Goal: Task Accomplishment & Management: Manage account settings

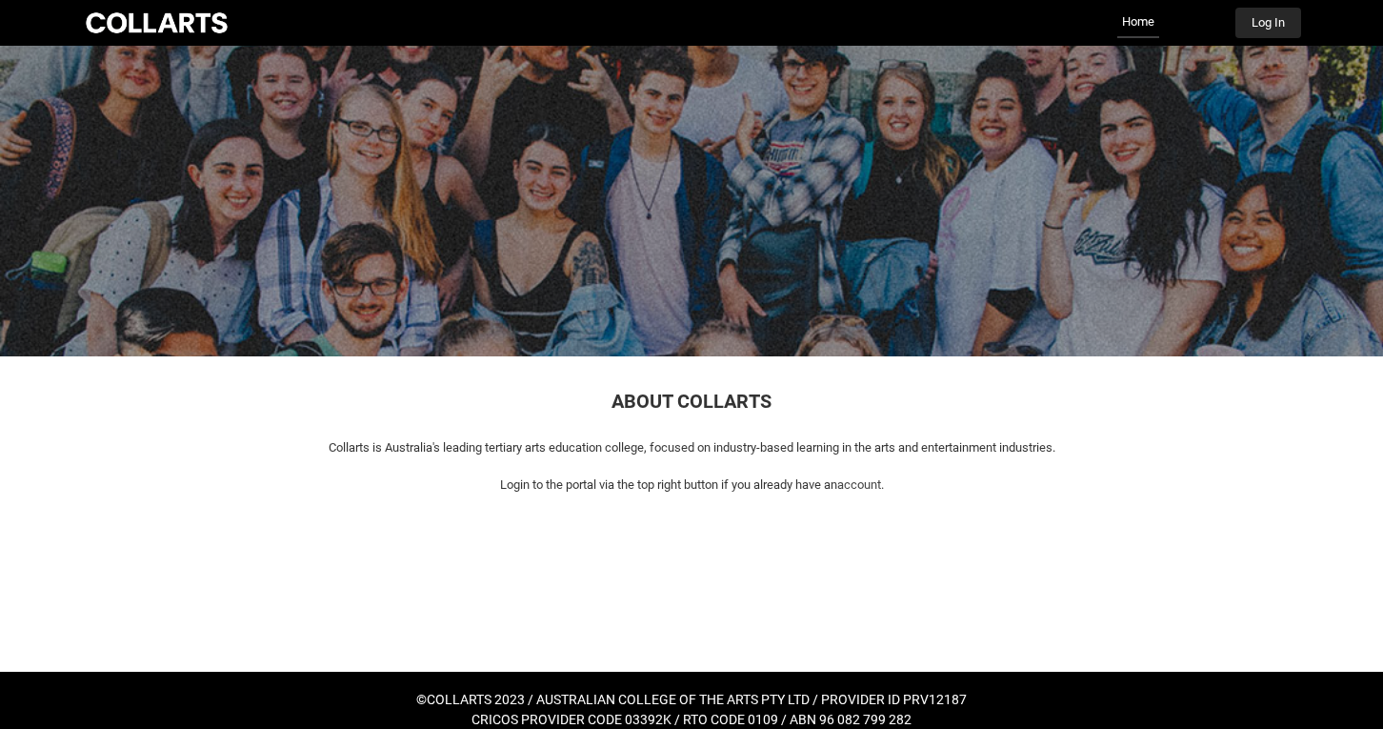
click at [1270, 21] on button "Log In" at bounding box center [1268, 23] width 66 height 30
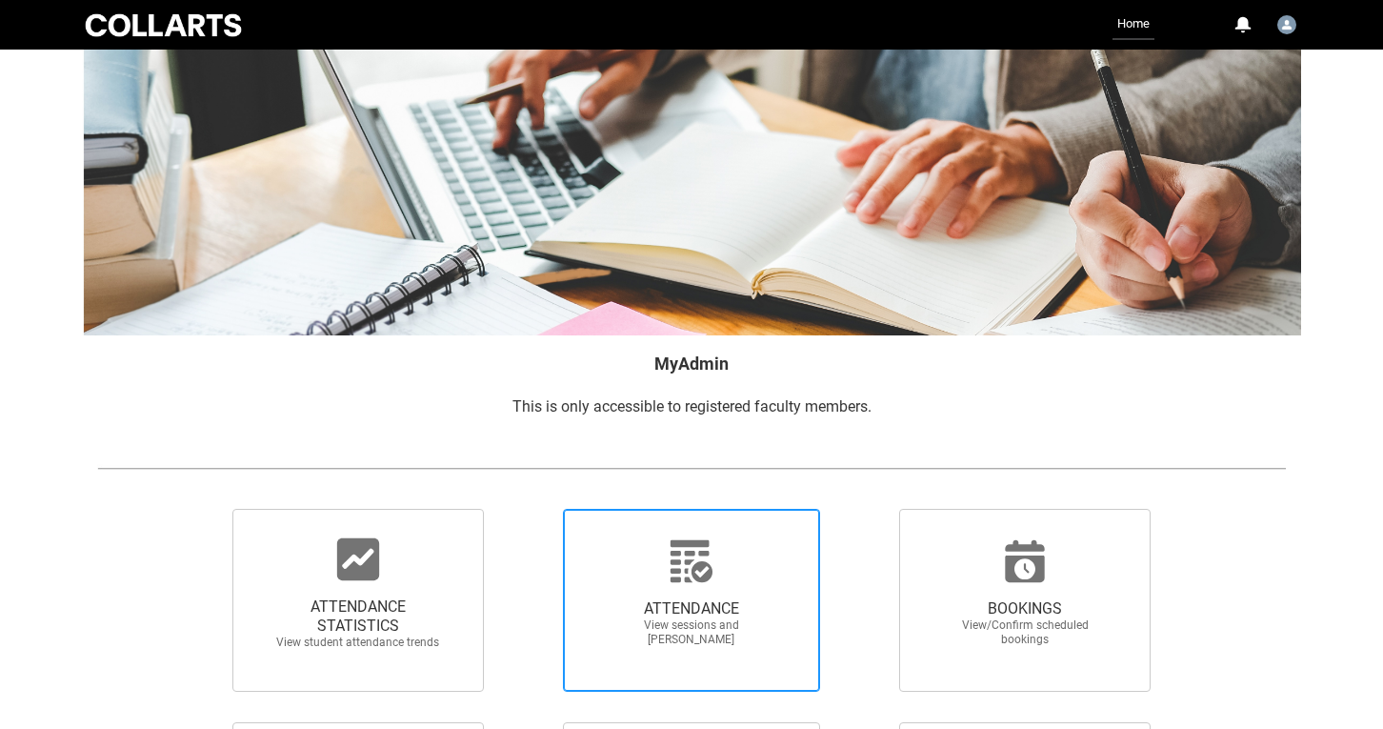
click at [681, 575] on icon at bounding box center [692, 561] width 46 height 46
click at [530, 509] on input "ATTENDANCE View sessions and mark attendance" at bounding box center [530, 508] width 1 height 1
radio input "true"
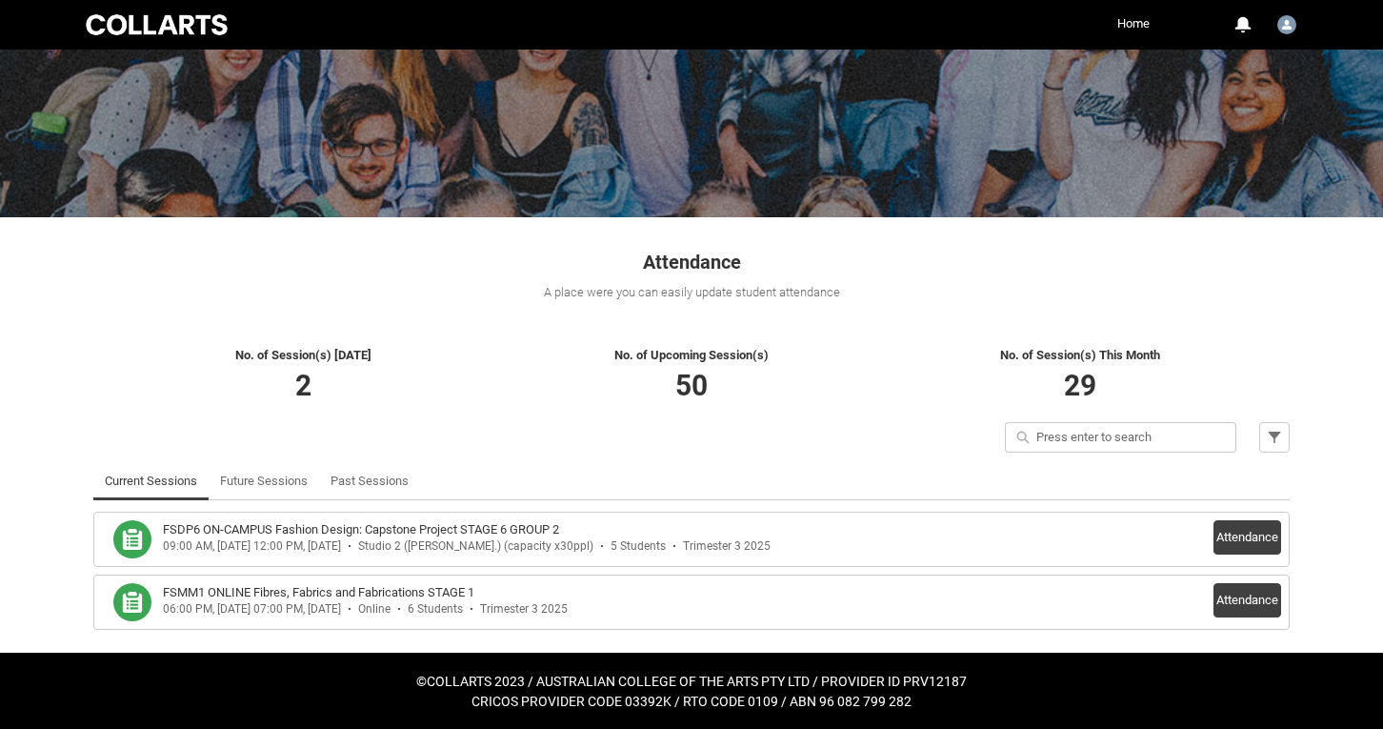
scroll to position [138, 0]
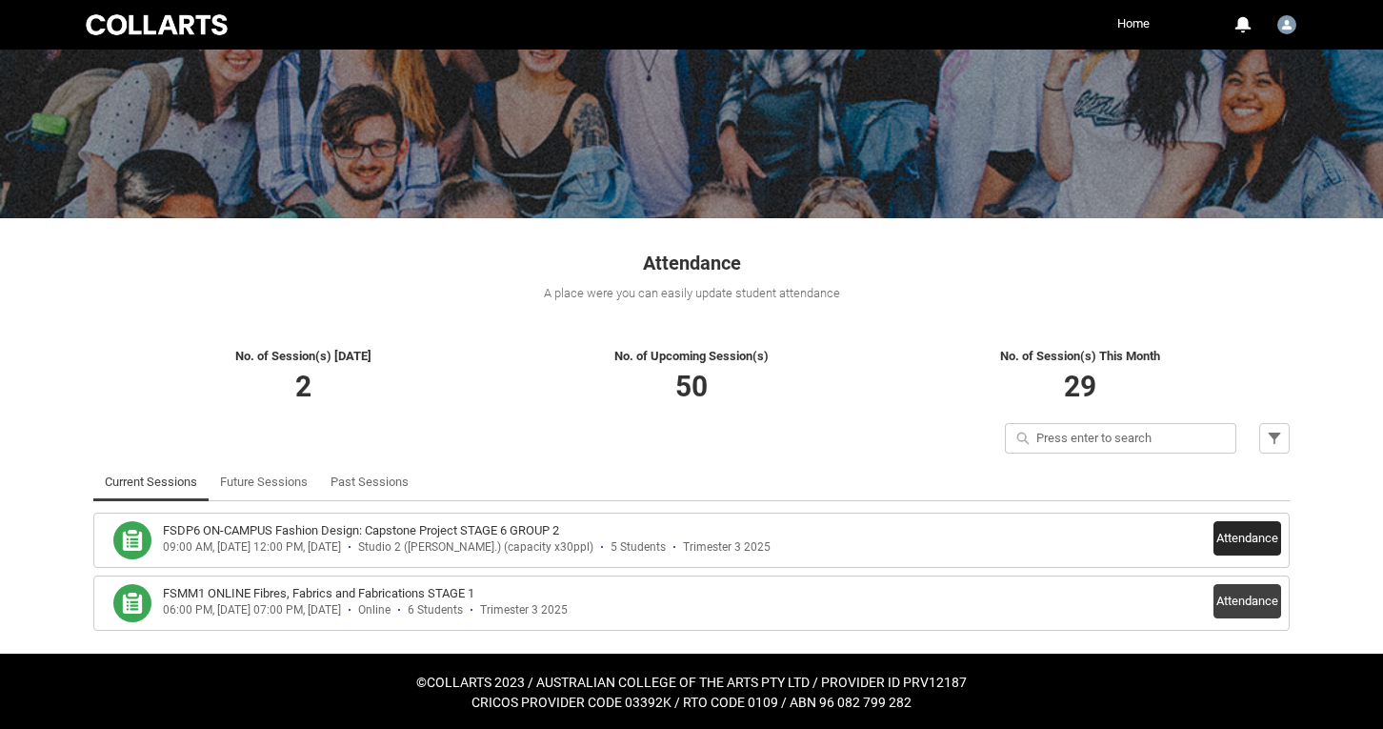
click at [1234, 531] on button "Attendance" at bounding box center [1247, 538] width 68 height 34
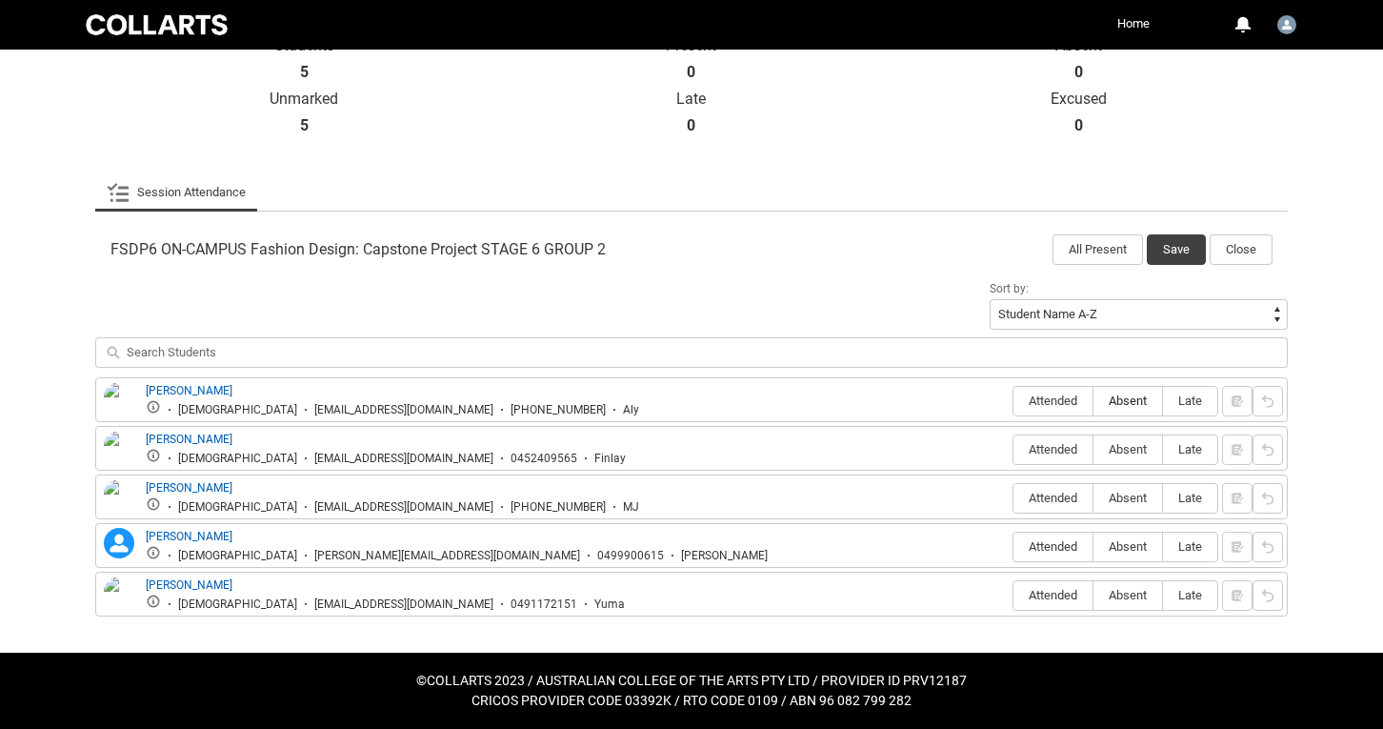
scroll to position [450, 0]
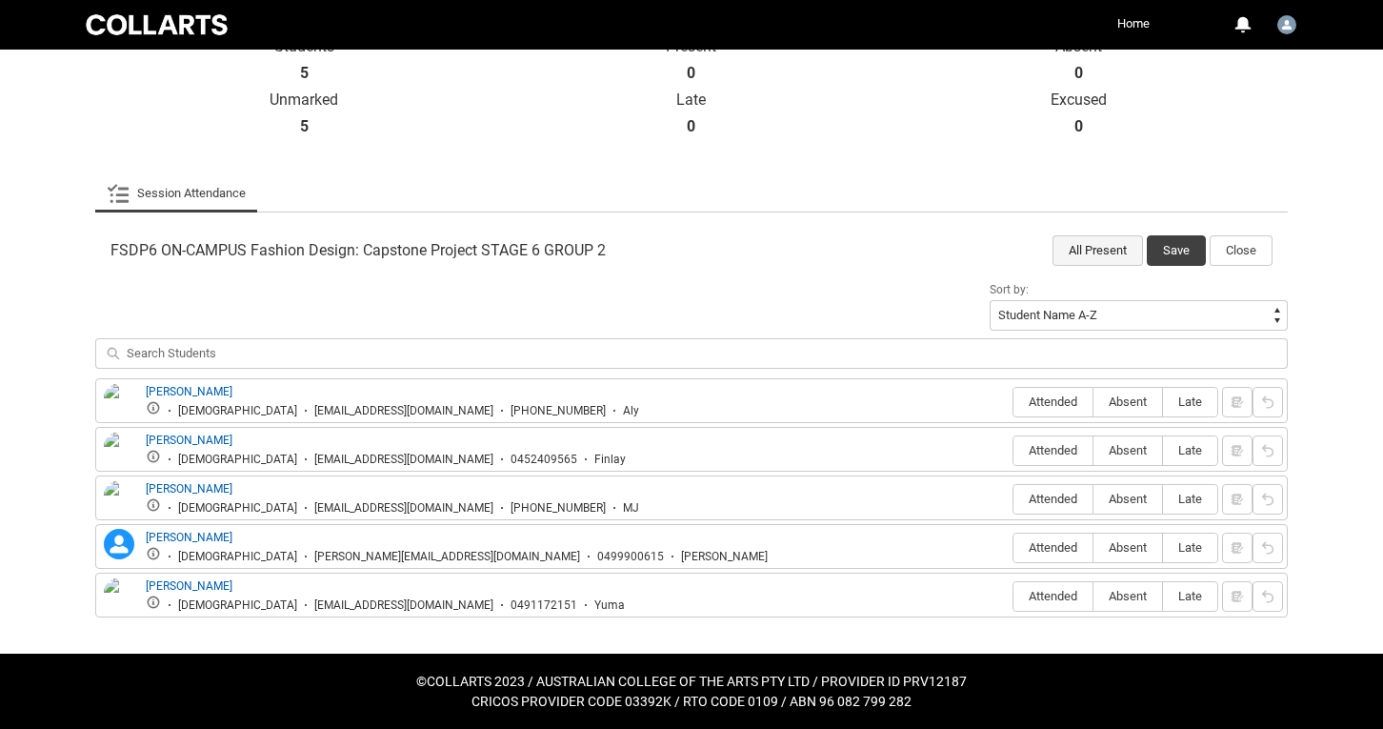
click at [1132, 241] on button "All Present" at bounding box center [1097, 250] width 90 height 30
radio input "true"
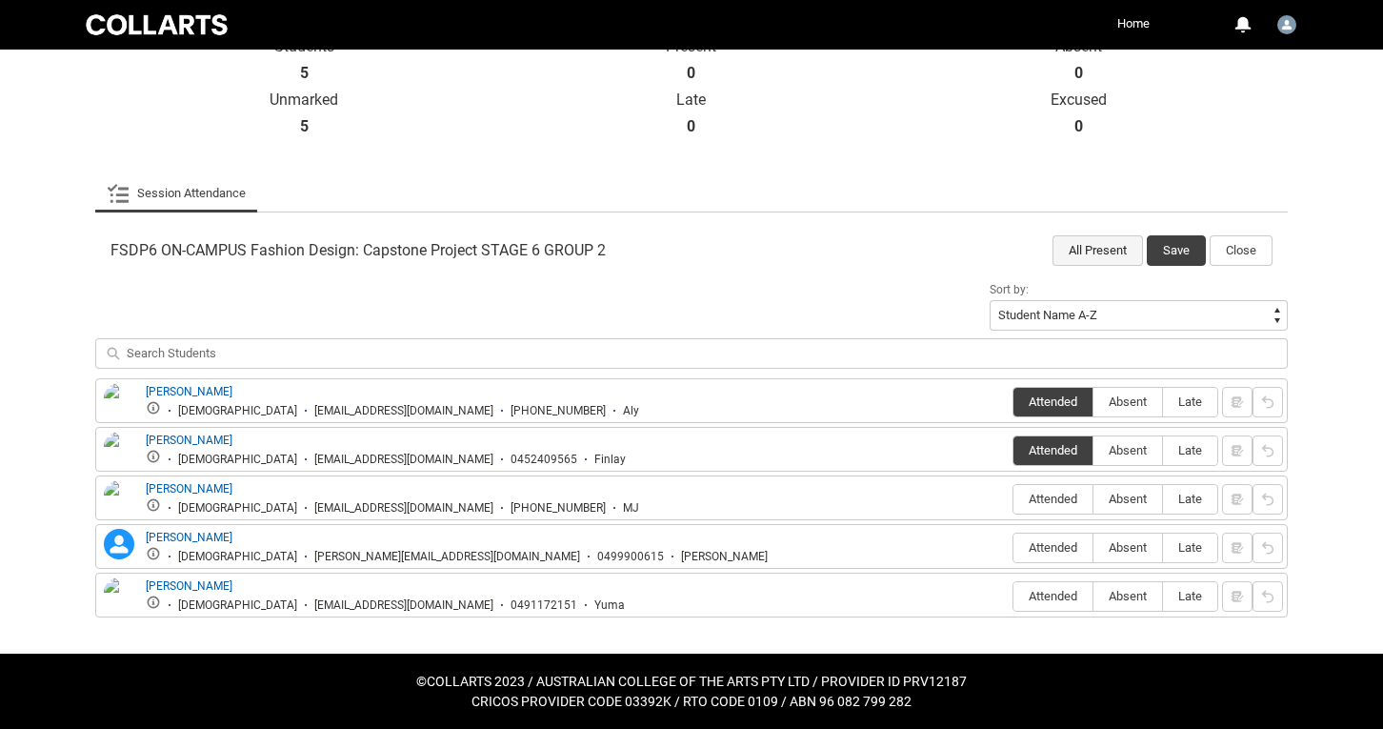
radio input "true"
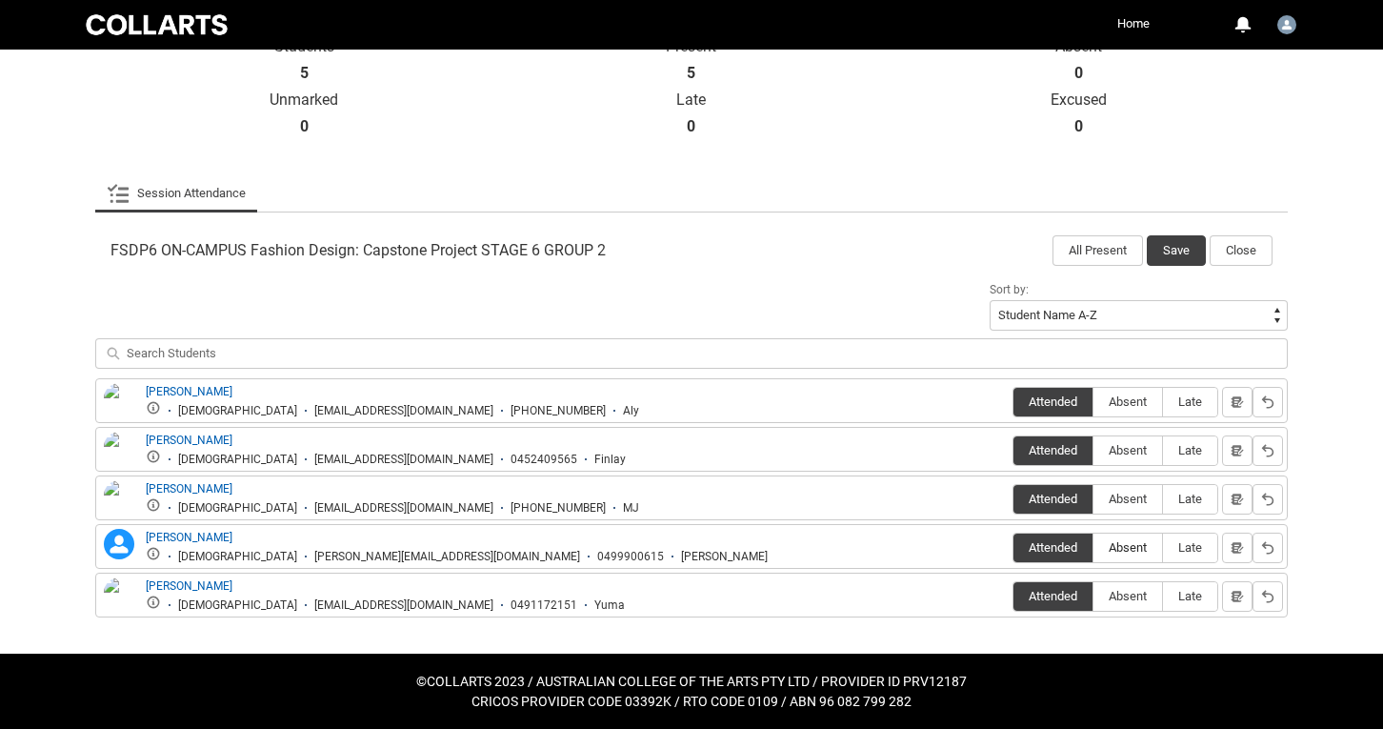
click at [1133, 537] on label "Absent" at bounding box center [1127, 548] width 69 height 30
click at [1093, 547] on input "Absent" at bounding box center [1092, 547] width 1 height 1
type lightning-radio-group "Absent"
radio input "true"
click at [1188, 496] on span "Late" at bounding box center [1190, 498] width 54 height 14
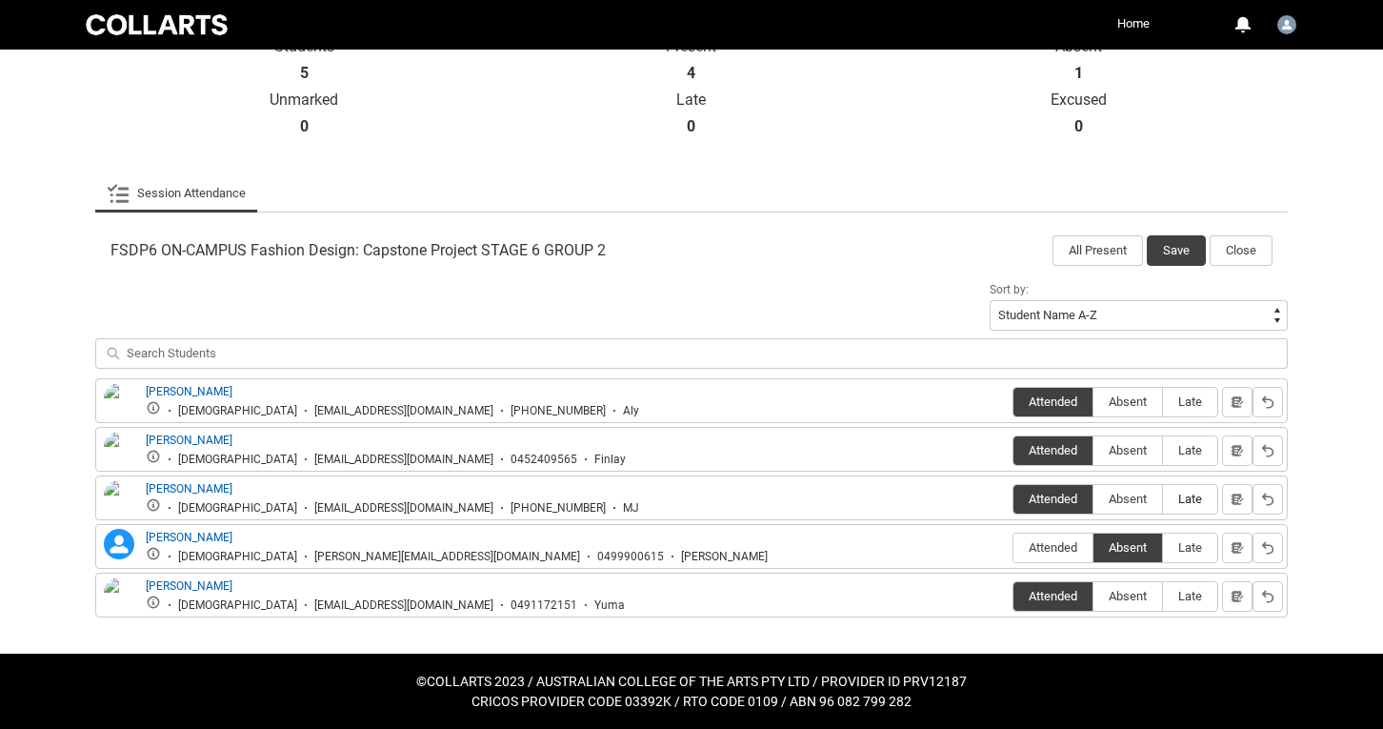
click at [1163, 498] on input "Late" at bounding box center [1162, 498] width 1 height 1
type lightning-radio-group "Late"
radio input "true"
click at [1177, 253] on button "Save" at bounding box center [1176, 250] width 59 height 30
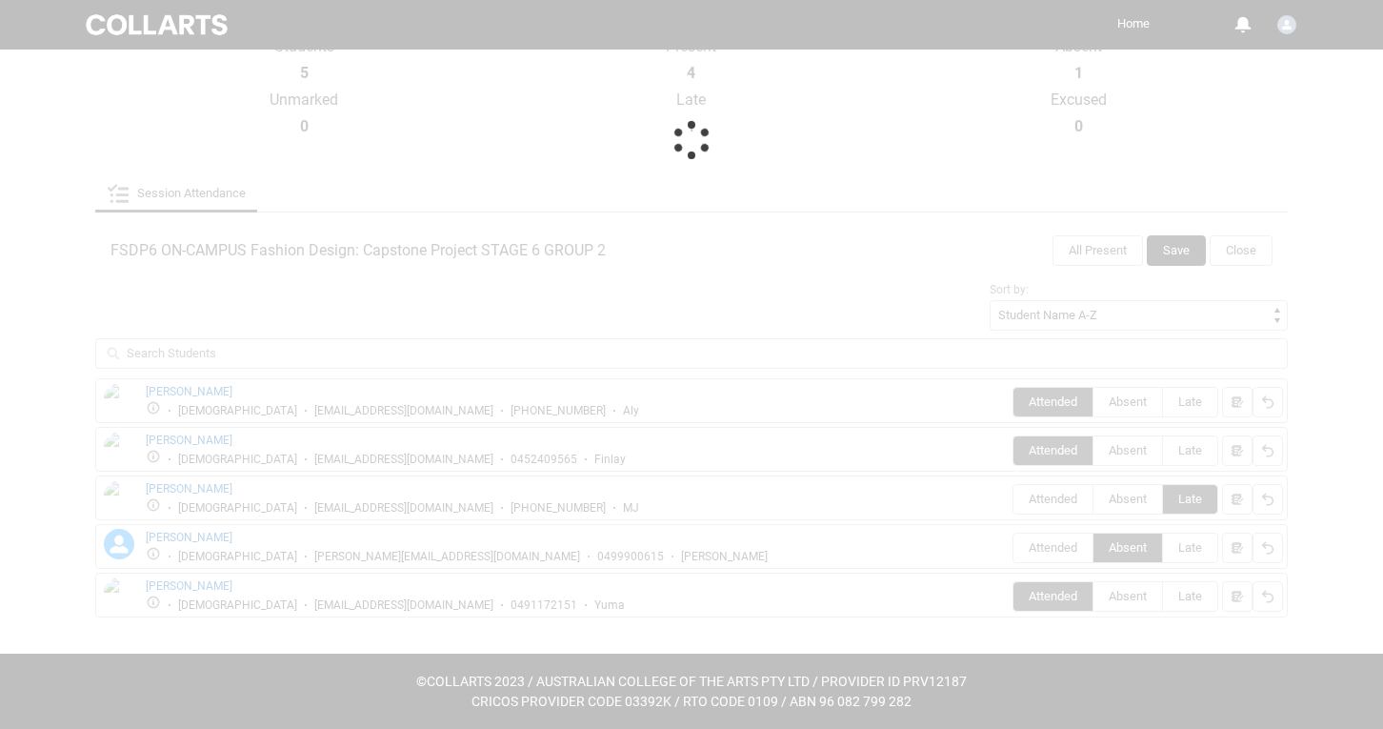
scroll to position [138, 0]
